Goal: Transaction & Acquisition: Book appointment/travel/reservation

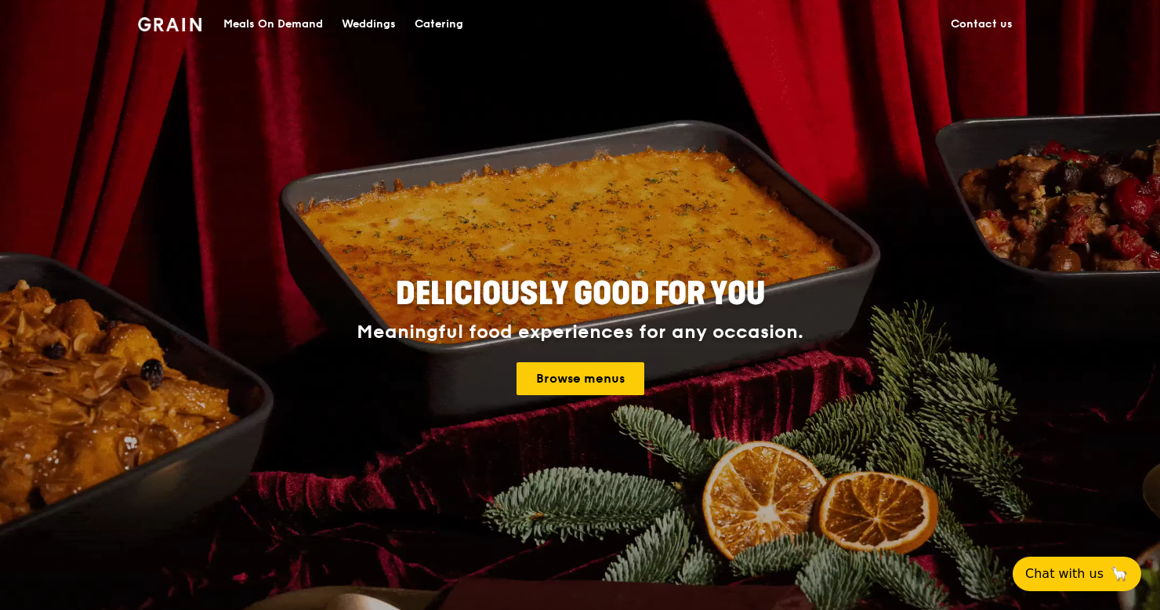
click at [357, 19] on div "Weddings" at bounding box center [369, 24] width 54 height 47
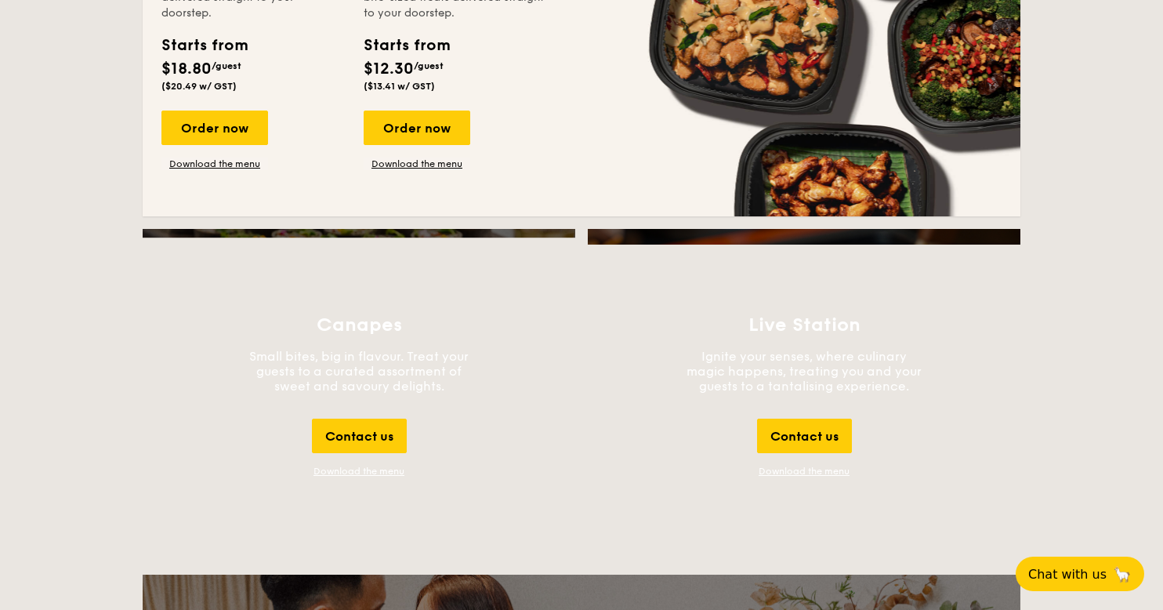
scroll to position [1515, 0]
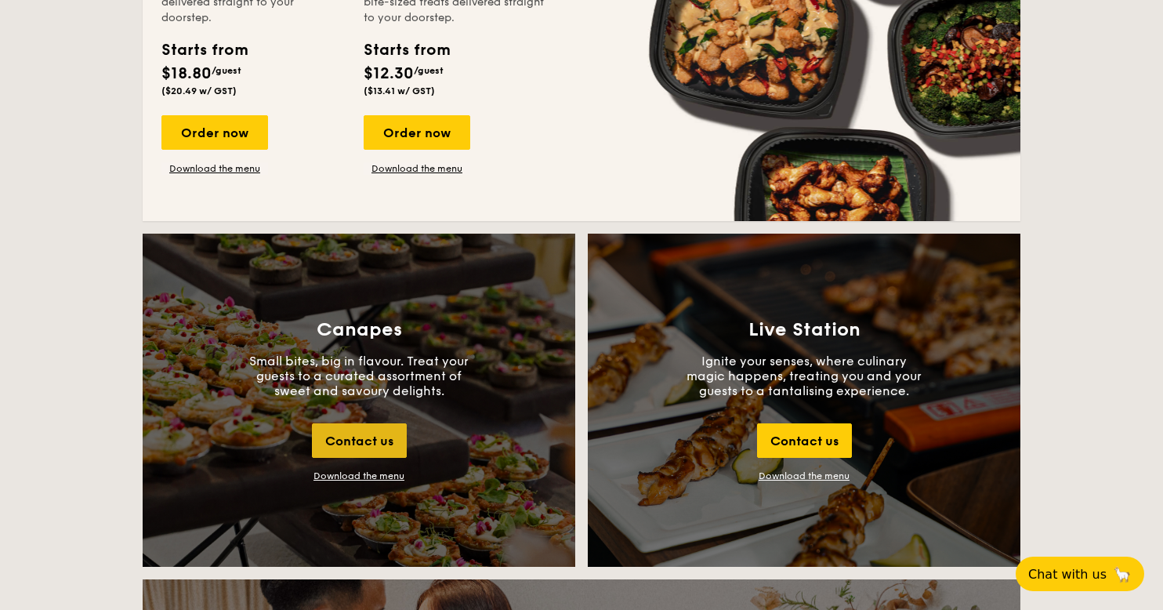
click at [386, 448] on div "Contact us" at bounding box center [359, 440] width 95 height 34
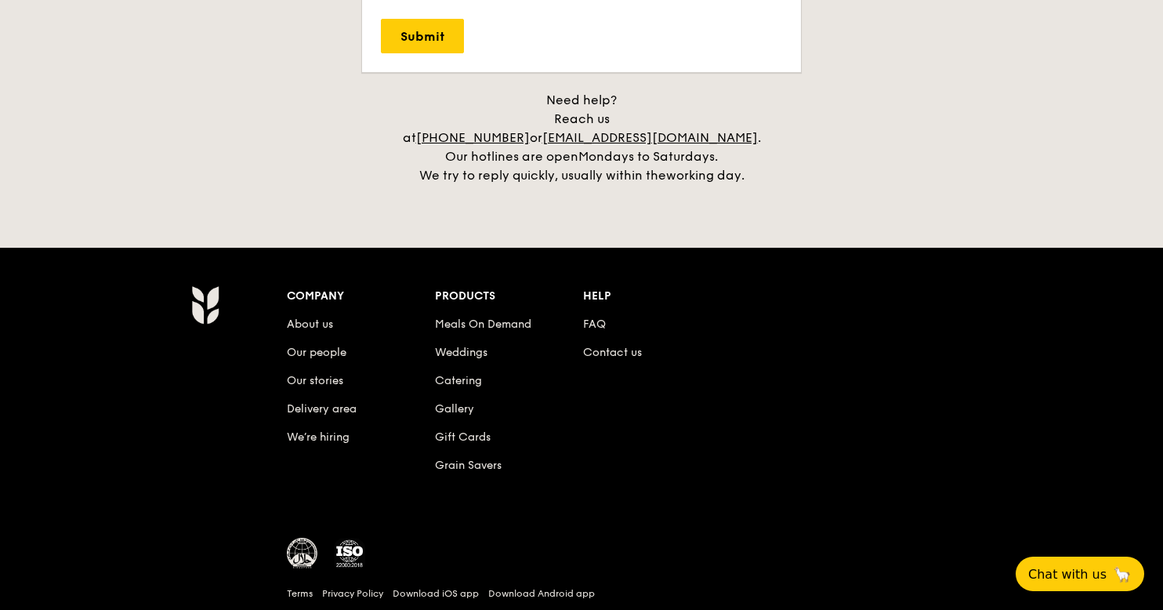
scroll to position [3642, 0]
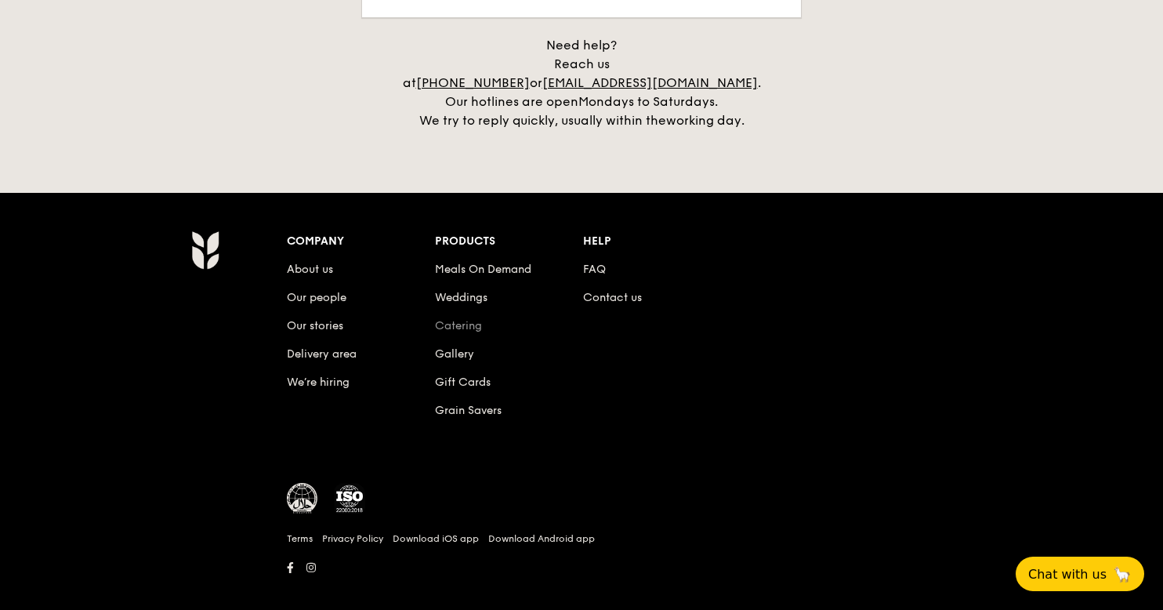
click at [459, 319] on link "Catering" at bounding box center [458, 325] width 47 height 13
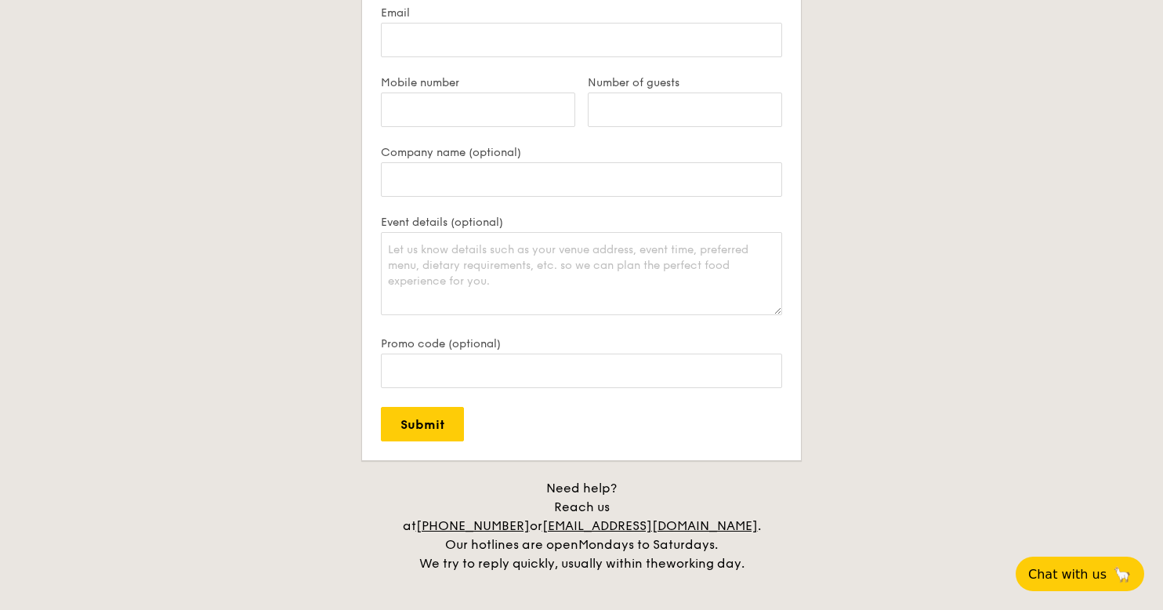
scroll to position [3642, 0]
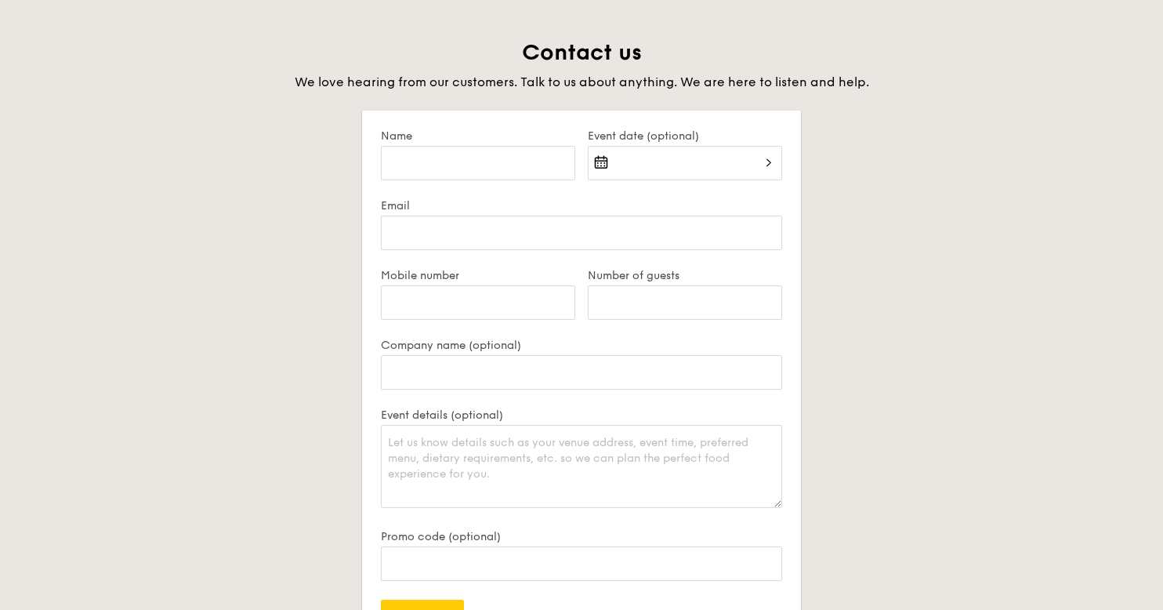
scroll to position [3005, 0]
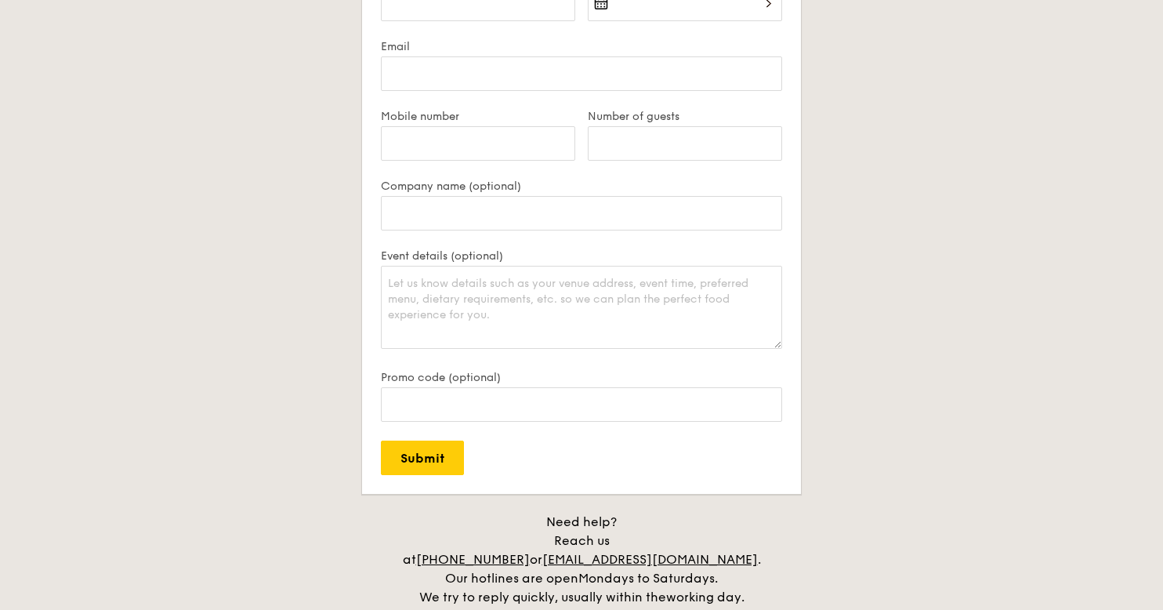
scroll to position [3168, 0]
